Goal: Task Accomplishment & Management: Use online tool/utility

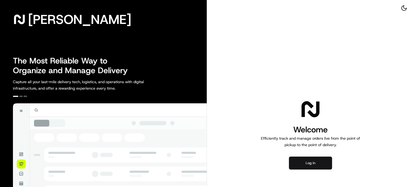
click at [310, 162] on button "Log in" at bounding box center [310, 163] width 43 height 13
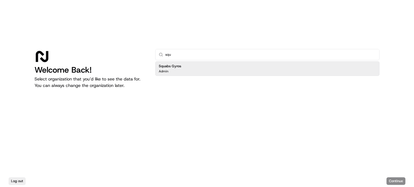
type input "squ"
click at [185, 73] on div "Squabs Gyros Admin" at bounding box center [267, 68] width 224 height 15
click at [391, 181] on button "Continue" at bounding box center [395, 181] width 19 height 8
